Goal: Check status: Check status

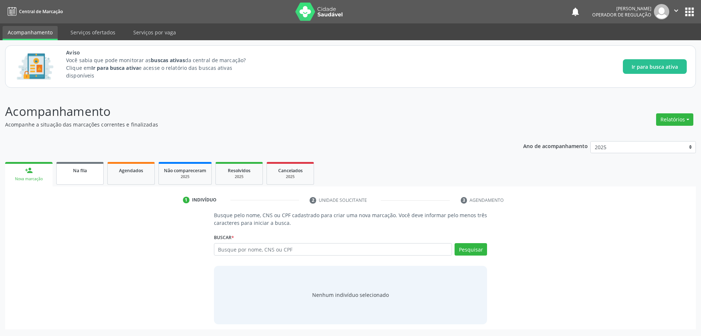
click at [79, 173] on span "Na fila" at bounding box center [80, 170] width 14 height 6
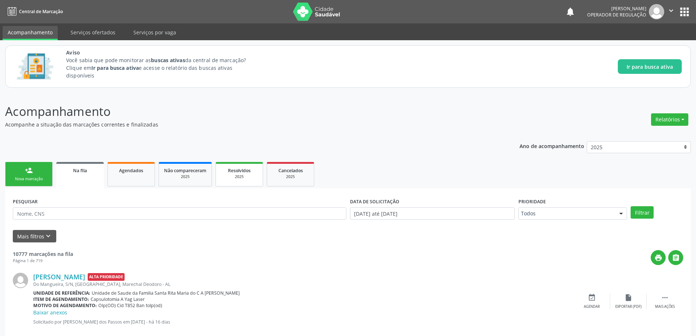
click at [239, 178] on div "2025" at bounding box center [239, 176] width 37 height 5
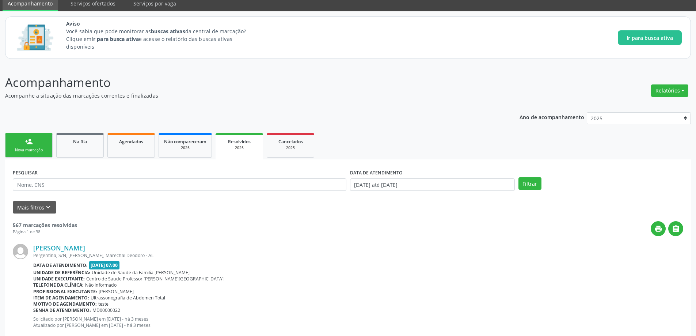
scroll to position [146, 0]
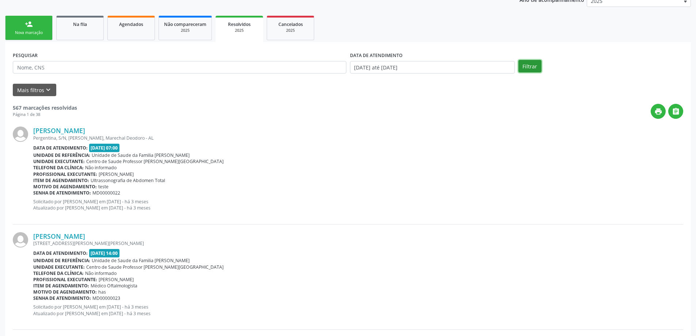
click at [525, 68] on button "Filtrar" at bounding box center [529, 66] width 23 height 12
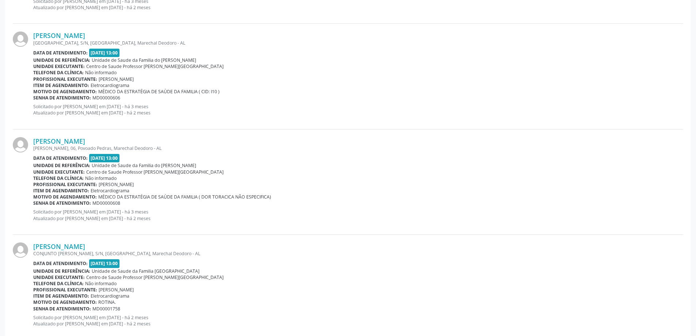
scroll to position [1542, 0]
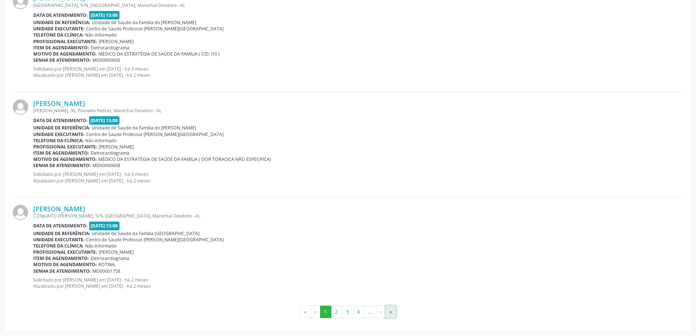
click at [388, 313] on button "»" at bounding box center [390, 311] width 11 height 12
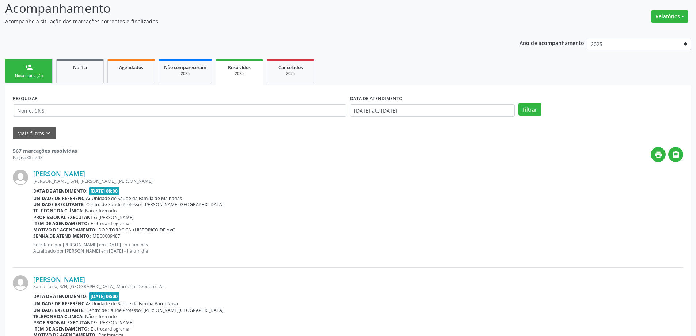
scroll to position [0, 0]
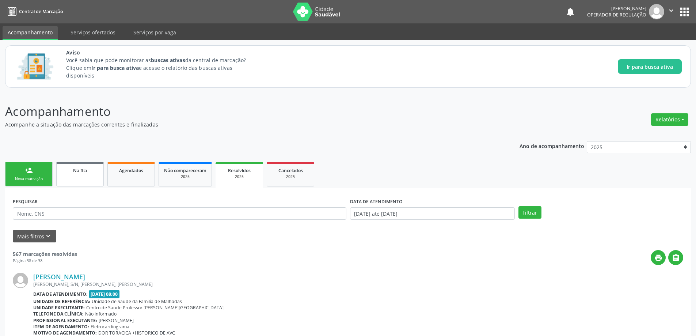
click at [87, 175] on link "Na fila" at bounding box center [79, 174] width 47 height 24
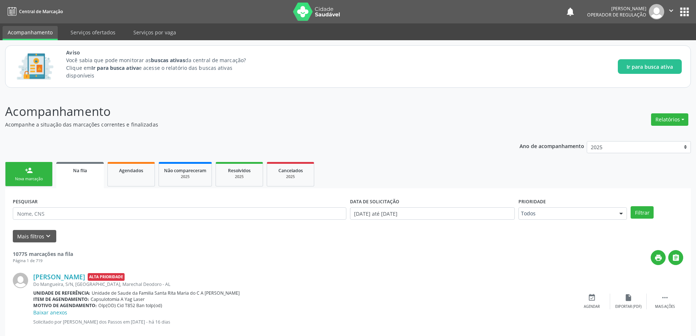
click at [225, 110] on p "Acompanhamento" at bounding box center [245, 111] width 480 height 18
click at [77, 172] on span "Na fila" at bounding box center [80, 170] width 14 height 6
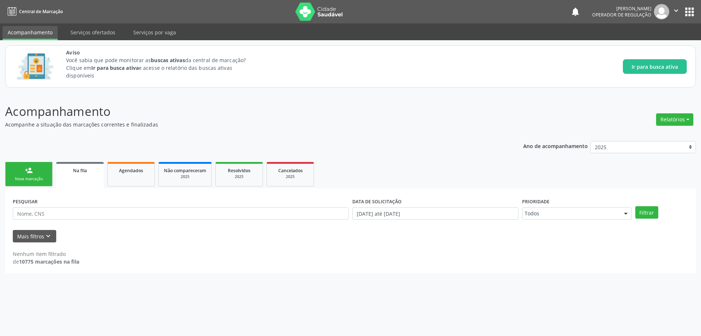
click at [80, 172] on span "Na fila" at bounding box center [80, 170] width 14 height 6
click at [148, 106] on p "Acompanhamento" at bounding box center [247, 111] width 484 height 18
click at [77, 178] on link "Na fila" at bounding box center [79, 175] width 47 height 26
click at [93, 215] on input "text" at bounding box center [181, 213] width 336 height 12
click at [191, 213] on input "text" at bounding box center [181, 213] width 336 height 12
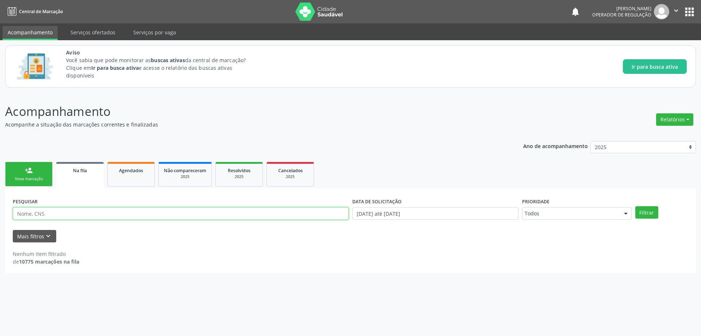
click at [191, 213] on input "text" at bounding box center [181, 213] width 336 height 12
click at [29, 232] on button "Mais filtros keyboard_arrow_down" at bounding box center [34, 236] width 43 height 13
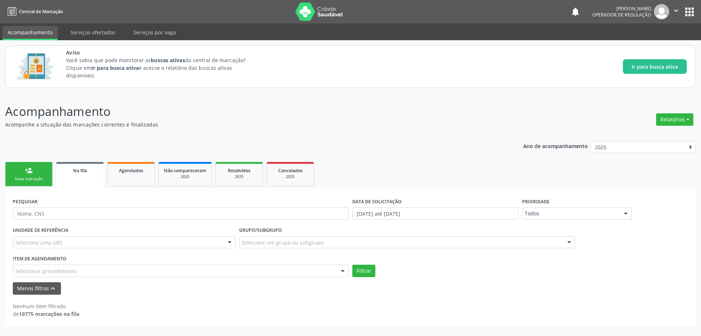
click at [179, 271] on div "Selecionar procedimento" at bounding box center [181, 270] width 336 height 12
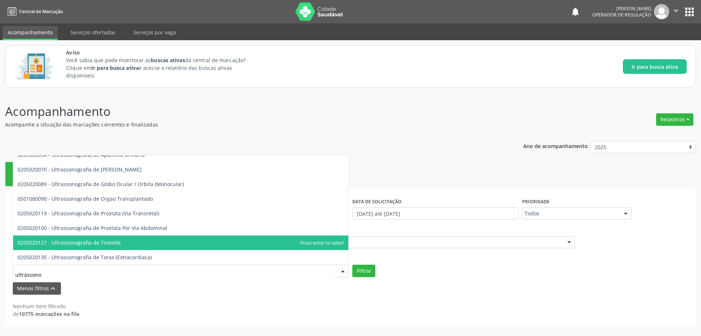
scroll to position [198, 0]
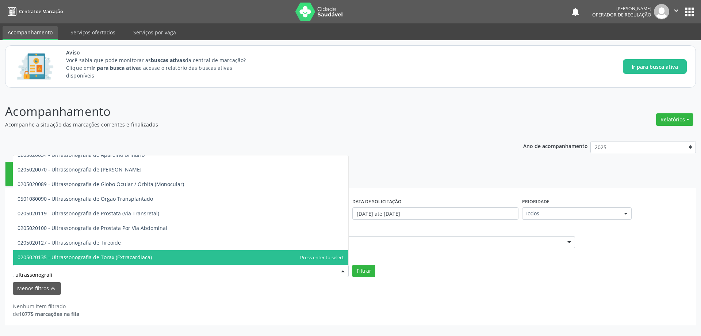
type input "ultrassonografia"
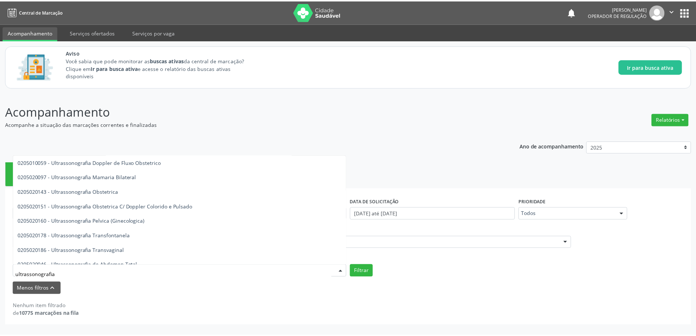
scroll to position [55, 0]
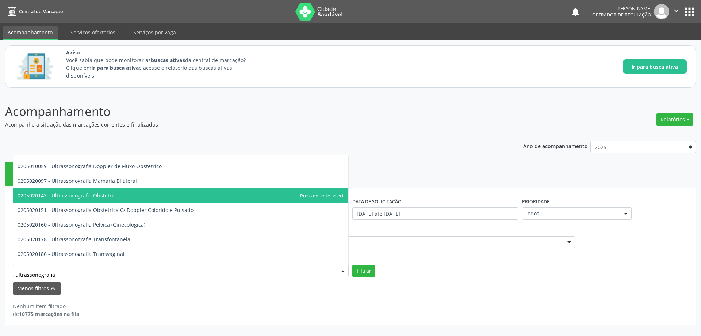
click at [121, 193] on span "0205020143 - Ultrassonografia Obstetrica" at bounding box center [180, 195] width 335 height 15
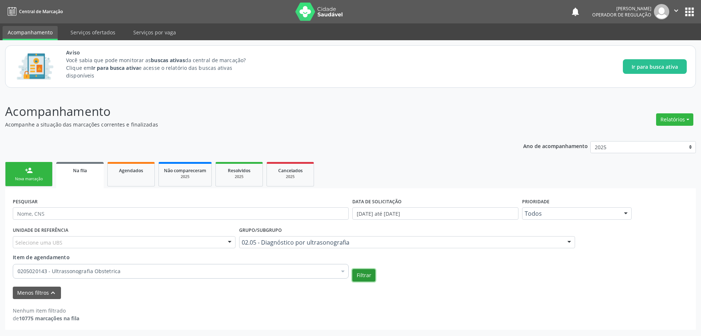
click at [366, 276] on button "Filtrar" at bounding box center [363, 275] width 23 height 12
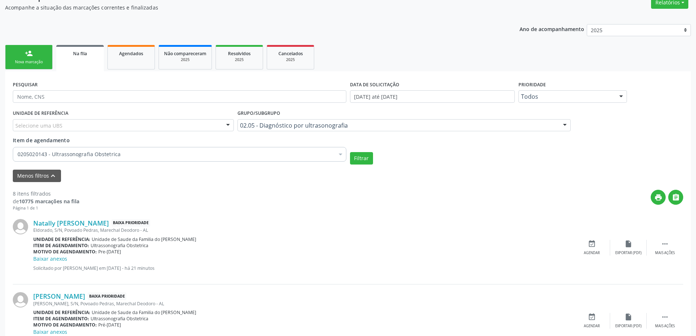
scroll to position [115, 0]
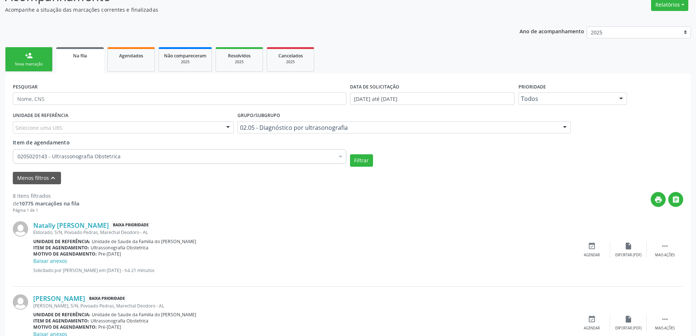
click at [207, 195] on div "print " at bounding box center [381, 203] width 604 height 22
